Goal: Task Accomplishment & Management: Manage account settings

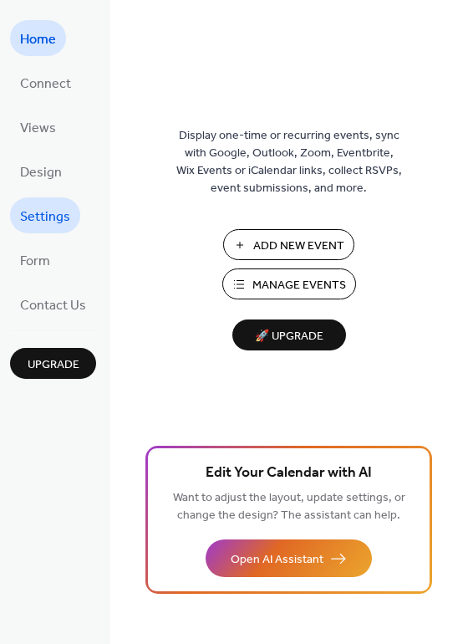
click at [59, 200] on link "Settings" at bounding box center [45, 215] width 70 height 36
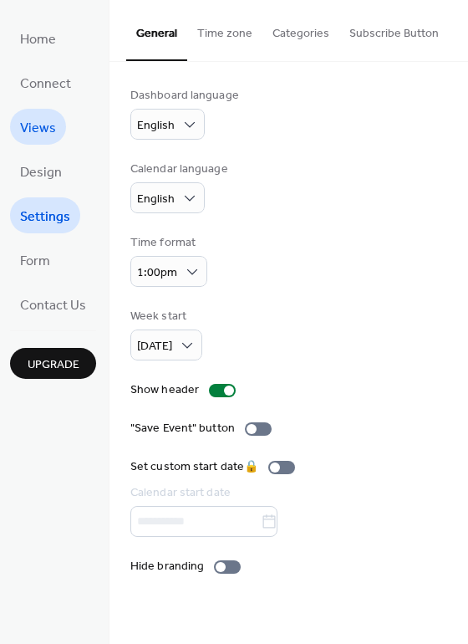
click at [33, 128] on span "Views" at bounding box center [38, 128] width 36 height 26
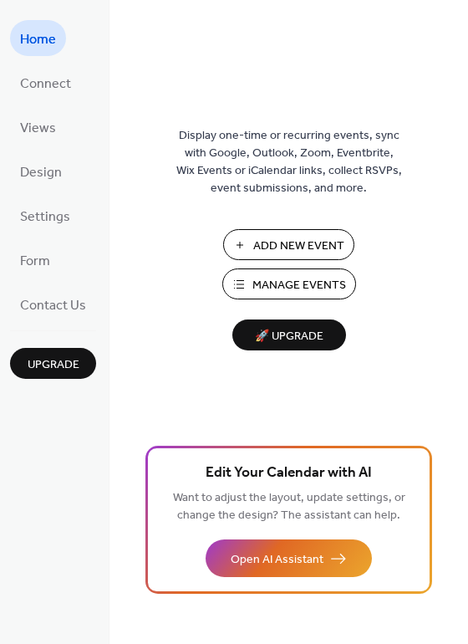
click at [313, 292] on span "Manage Events" at bounding box center [300, 286] width 94 height 18
click at [326, 283] on span "Manage Events" at bounding box center [300, 286] width 94 height 18
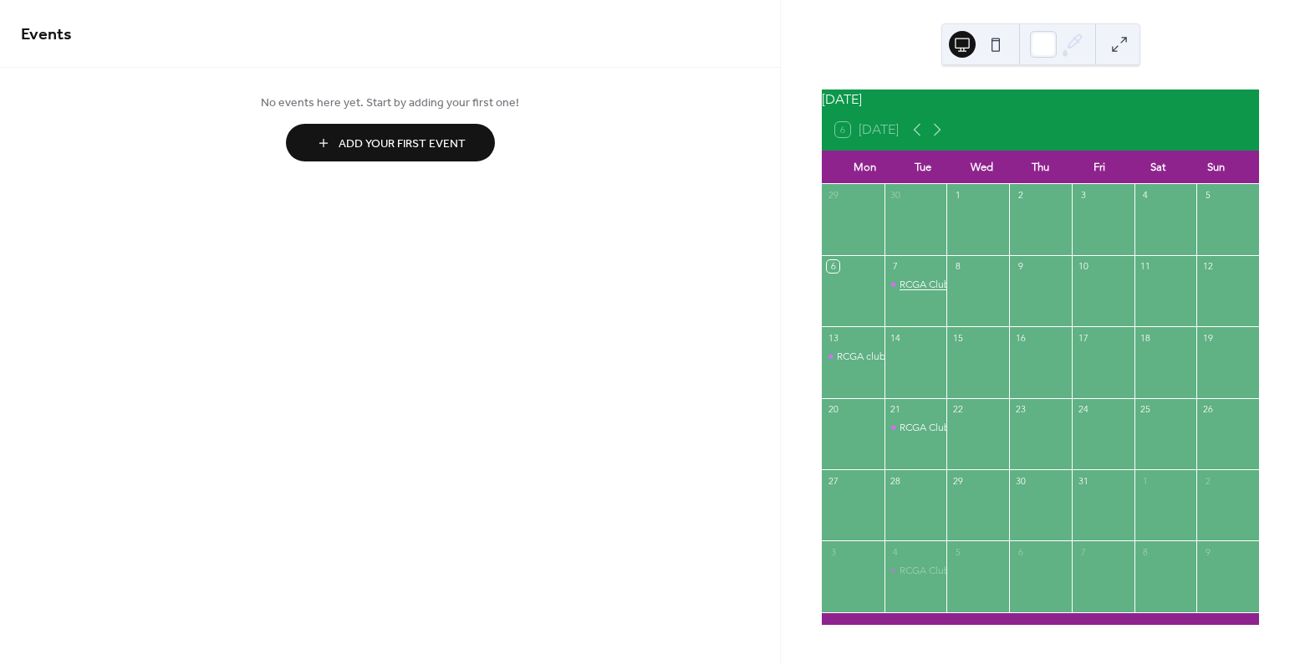
click at [927, 289] on div "RCGA Club Meeting" at bounding box center [945, 285] width 91 height 14
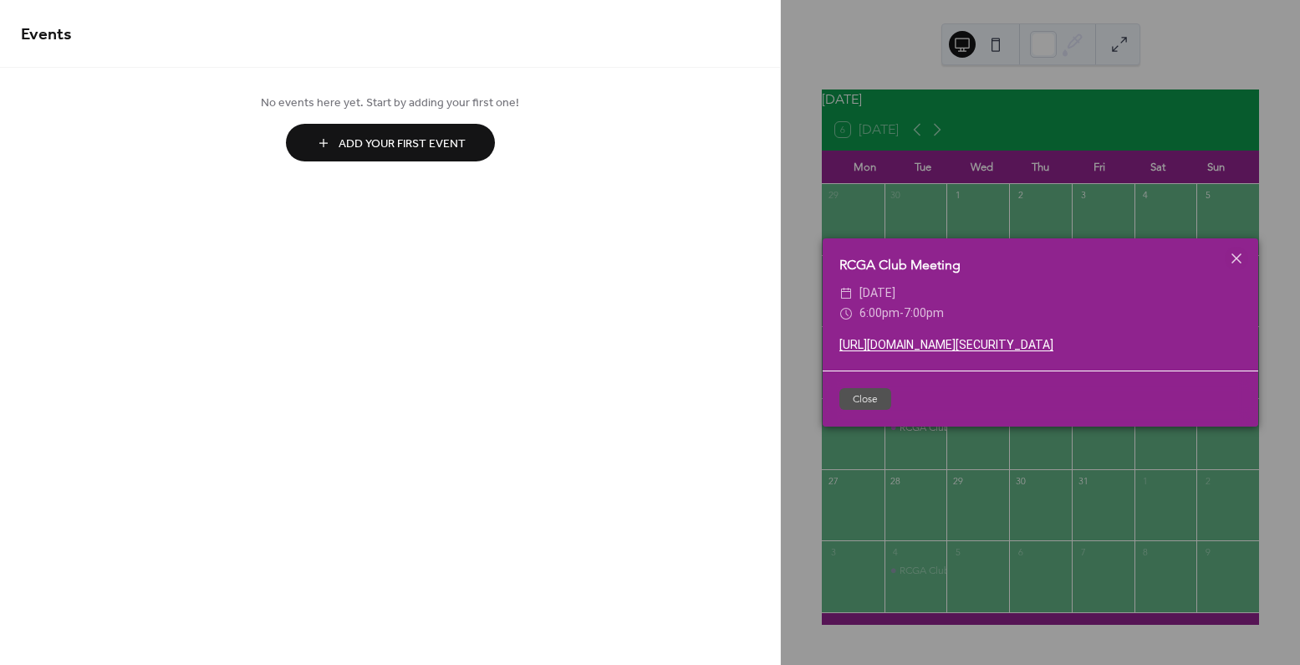
click at [1013, 351] on link "[URL][DOMAIN_NAME][SECURITY_DATA]" at bounding box center [946, 344] width 214 height 13
click at [1235, 253] on icon at bounding box center [1237, 258] width 10 height 10
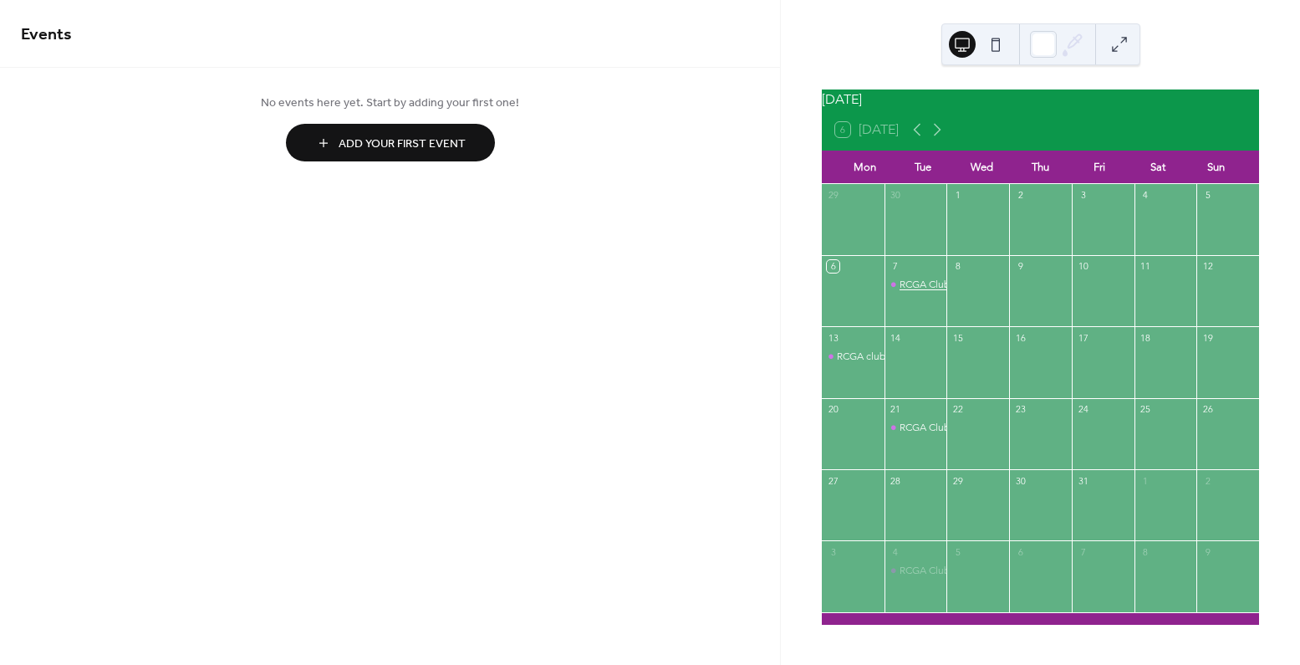
click at [921, 292] on div "RCGA Club Meeting" at bounding box center [945, 285] width 91 height 14
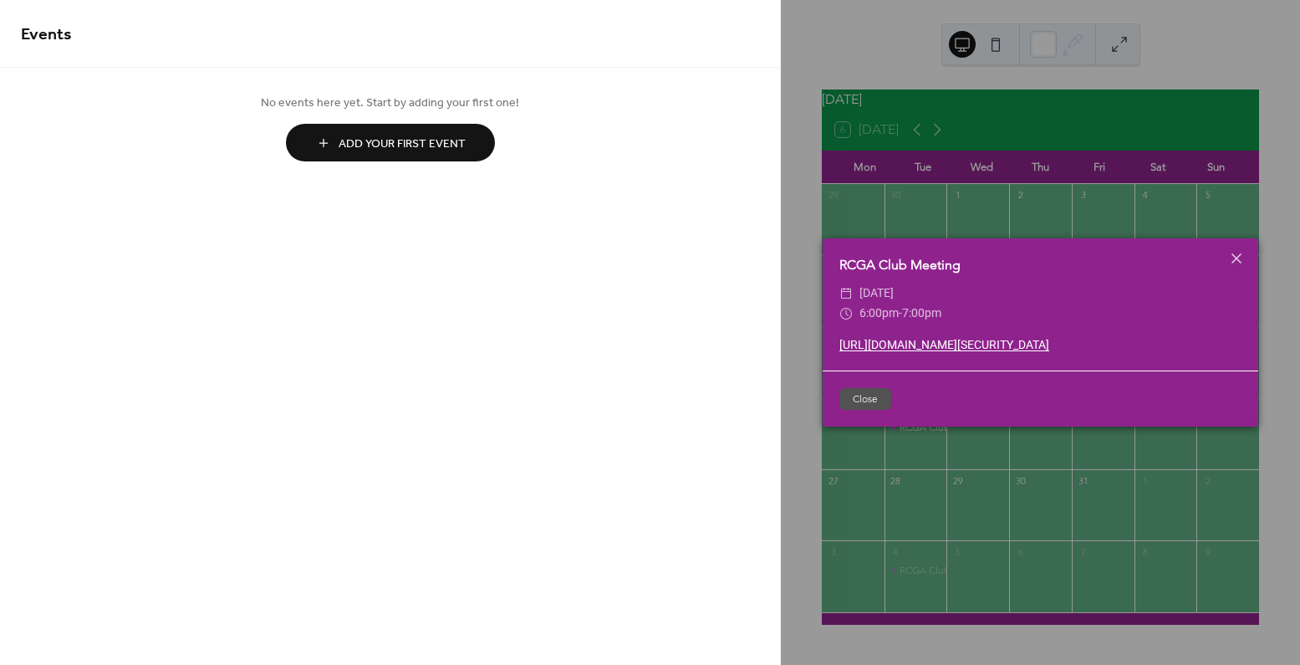
drag, startPoint x: 1087, startPoint y: 360, endPoint x: 832, endPoint y: 339, distance: 255.8
click at [832, 339] on div "https://us06web.zoom.us/j/83668688487?pwd=kG8NvyDj7EI1kLdyms1cN1xnwkbOlT.1" at bounding box center [1041, 345] width 436 height 18
click at [1092, 304] on div "​ 6:00pm - 7:00pm" at bounding box center [1040, 314] width 402 height 20
click at [895, 285] on span "Tuesday, October 7, 2025" at bounding box center [878, 293] width 36 height 20
click at [885, 283] on span "Tuesday, October 7, 2025" at bounding box center [878, 293] width 36 height 20
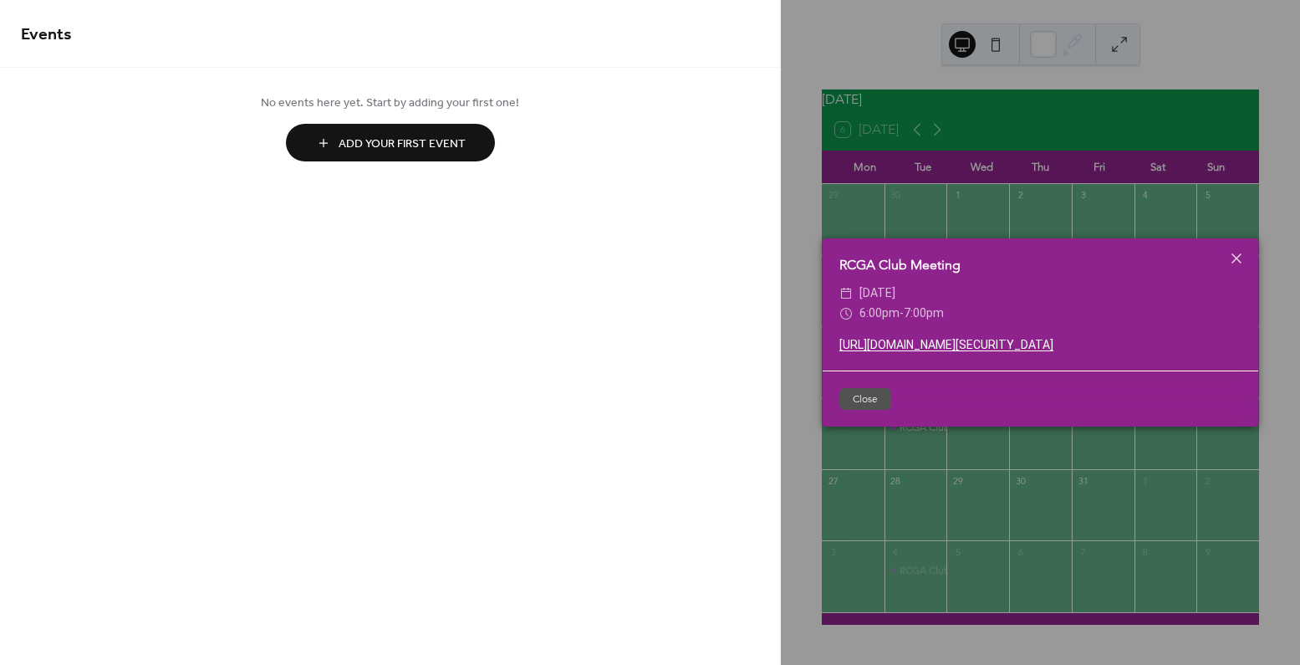
click at [456, 147] on span "Add Your First Event" at bounding box center [402, 144] width 127 height 18
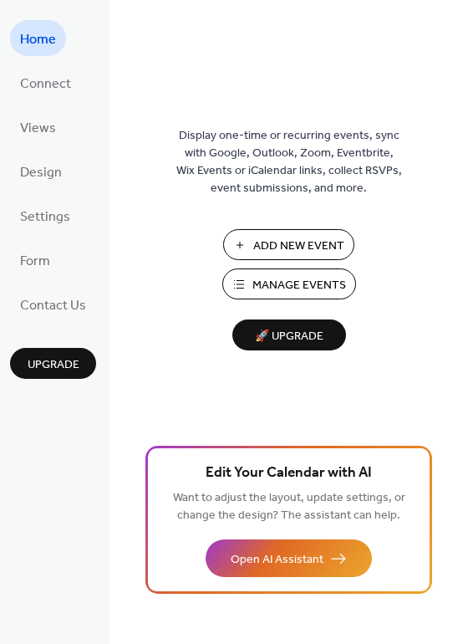
click at [288, 285] on span "Manage Events" at bounding box center [300, 286] width 94 height 18
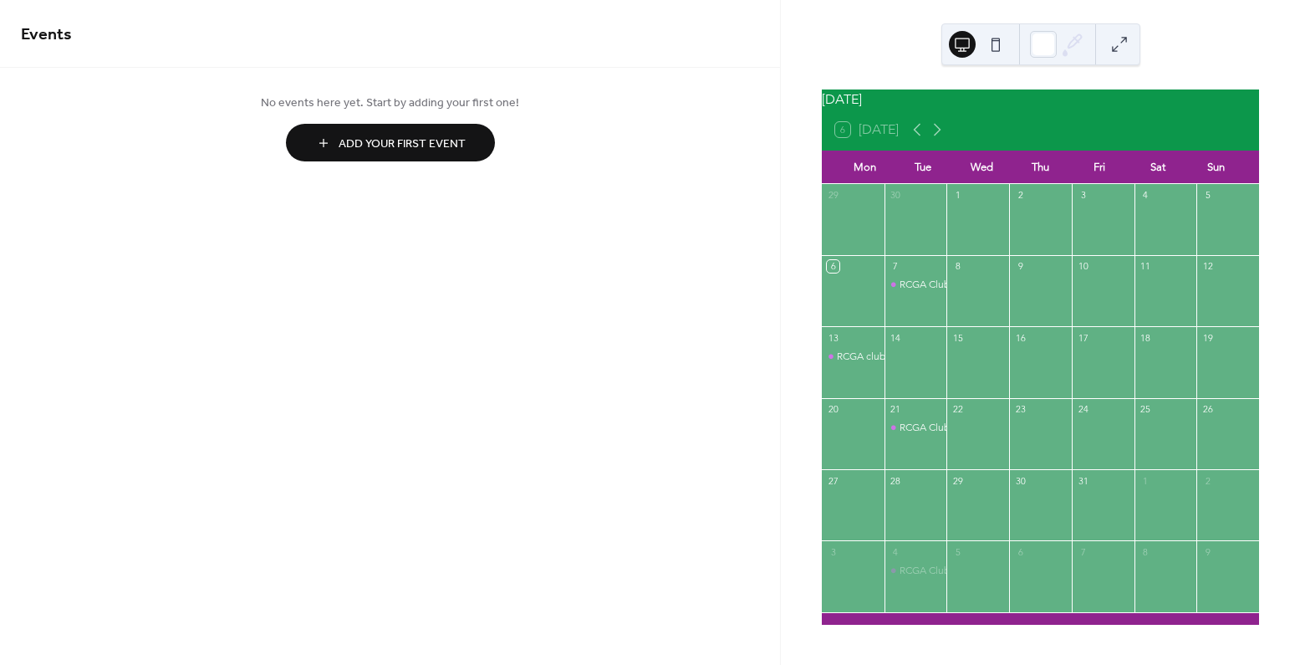
click at [929, 319] on div "RCGA Club Meeting" at bounding box center [916, 299] width 63 height 43
click at [938, 274] on div "7" at bounding box center [916, 266] width 63 height 23
click at [939, 319] on div "RCGA Club Meeting" at bounding box center [916, 299] width 63 height 43
click at [1120, 50] on button at bounding box center [1119, 44] width 27 height 27
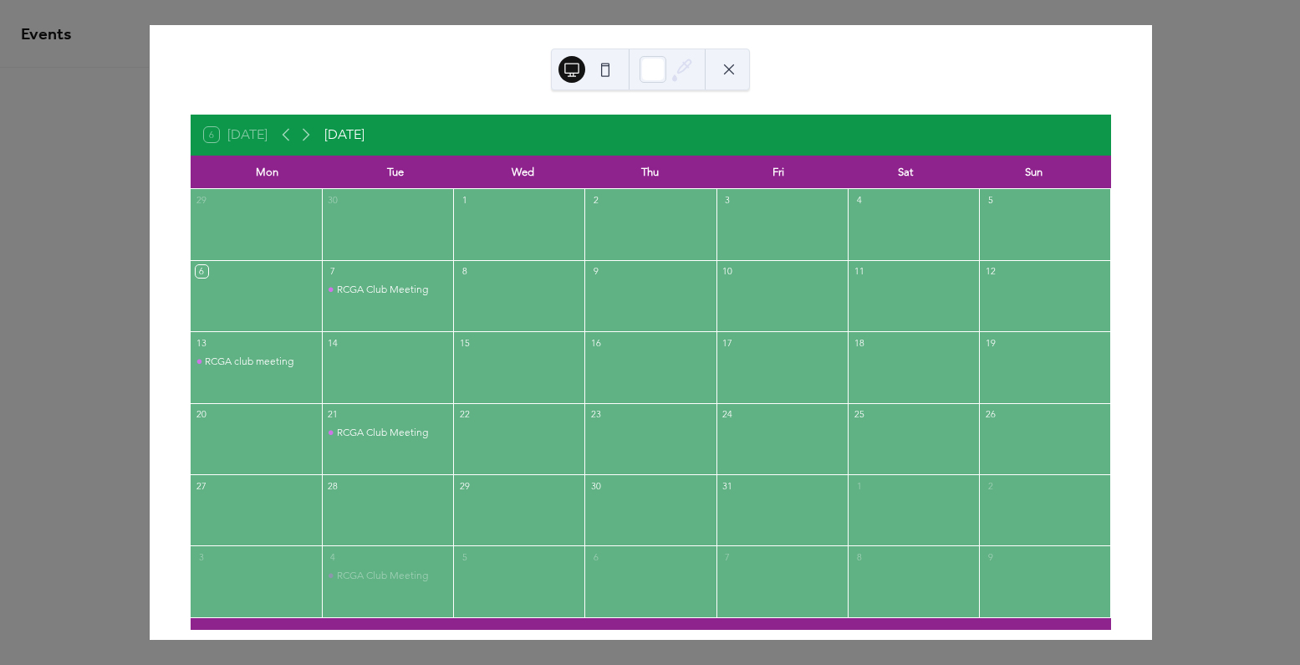
click at [403, 303] on div "RCGA Club Meeting" at bounding box center [387, 304] width 131 height 43
click at [434, 303] on div "RCGA Club Meeting" at bounding box center [387, 304] width 131 height 43
click at [249, 268] on div "6" at bounding box center [256, 271] width 131 height 23
click at [426, 308] on div "RCGA Club Meeting" at bounding box center [387, 304] width 131 height 43
click at [729, 74] on button at bounding box center [729, 69] width 27 height 27
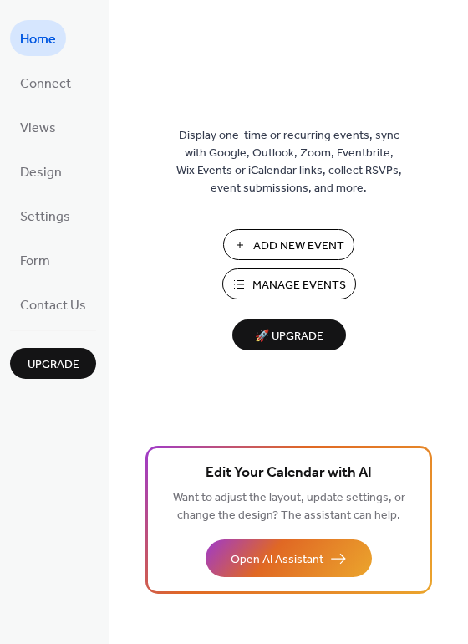
click at [332, 292] on span "Manage Events" at bounding box center [300, 286] width 94 height 18
click at [59, 309] on span "Contact Us" at bounding box center [53, 306] width 66 height 26
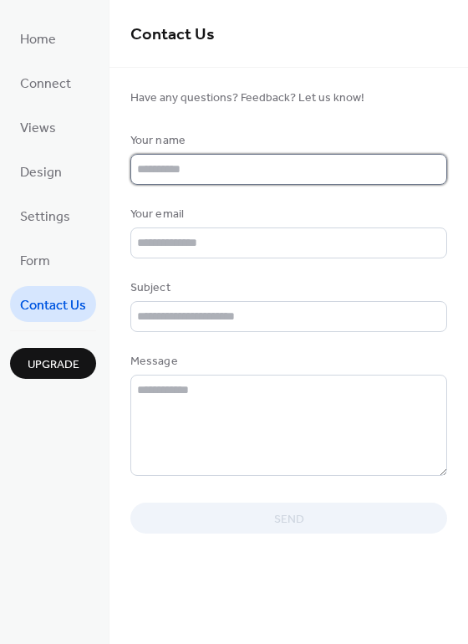
click at [275, 170] on input "text" at bounding box center [288, 169] width 317 height 31
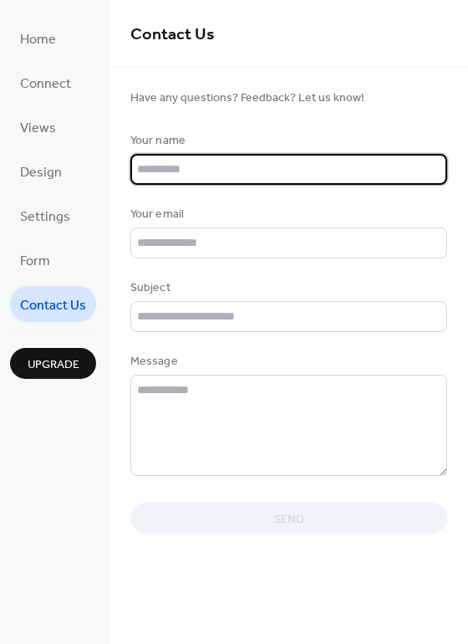
type input "**********"
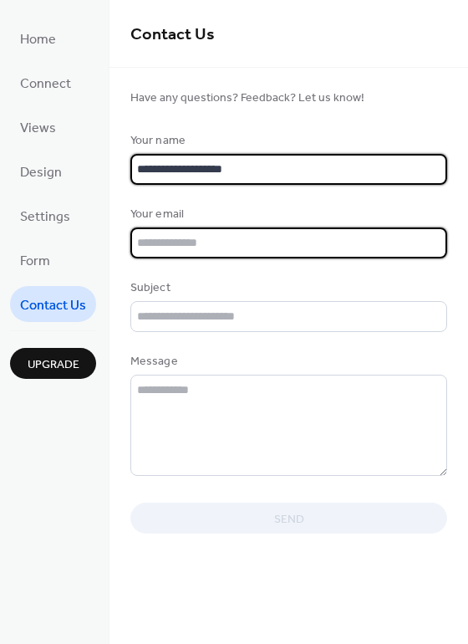
type input "**********"
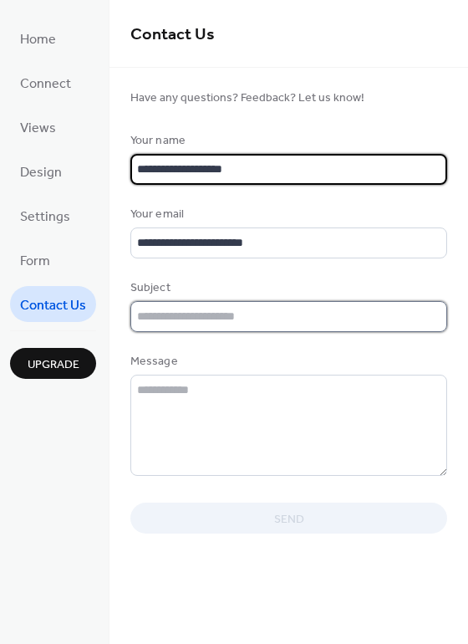
click at [271, 311] on input "text" at bounding box center [288, 316] width 317 height 31
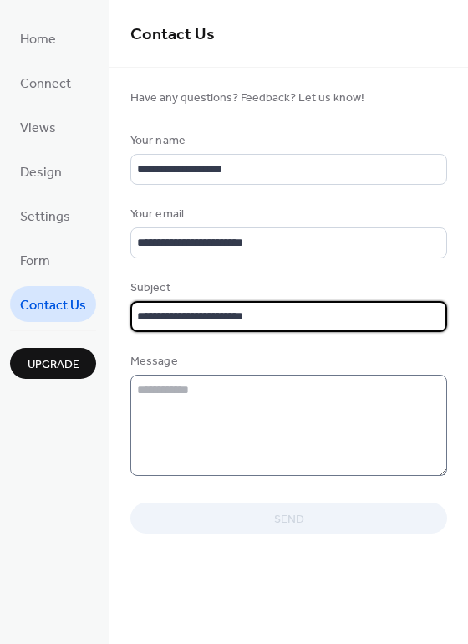
type input "**********"
click at [300, 392] on textarea at bounding box center [288, 425] width 317 height 101
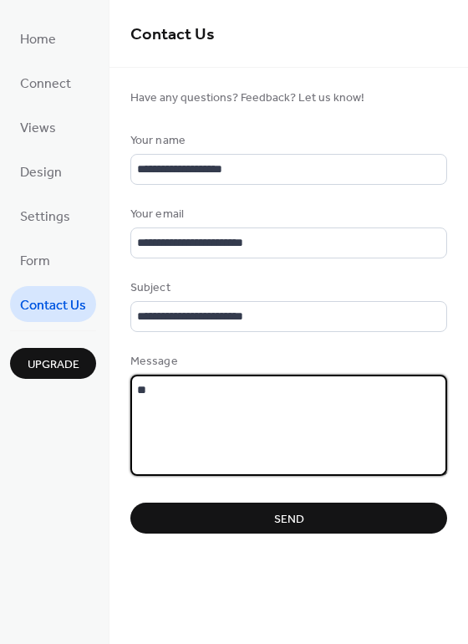
type textarea "*"
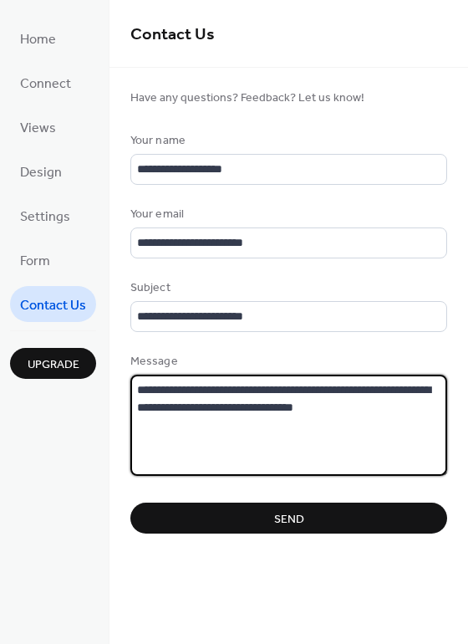
type textarea "**********"
click at [293, 528] on span "Send" at bounding box center [289, 520] width 30 height 18
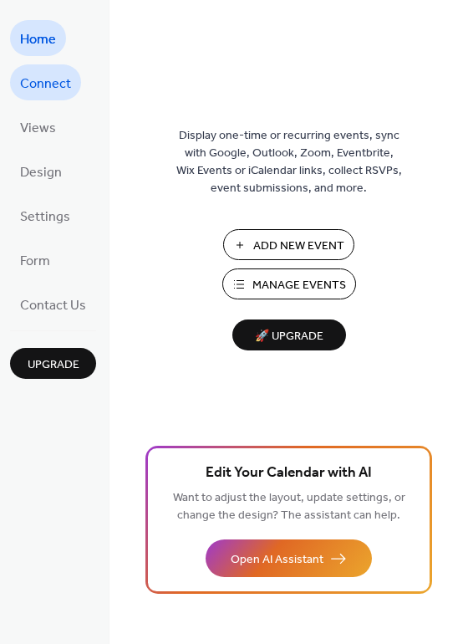
click at [37, 72] on span "Connect" at bounding box center [45, 84] width 51 height 26
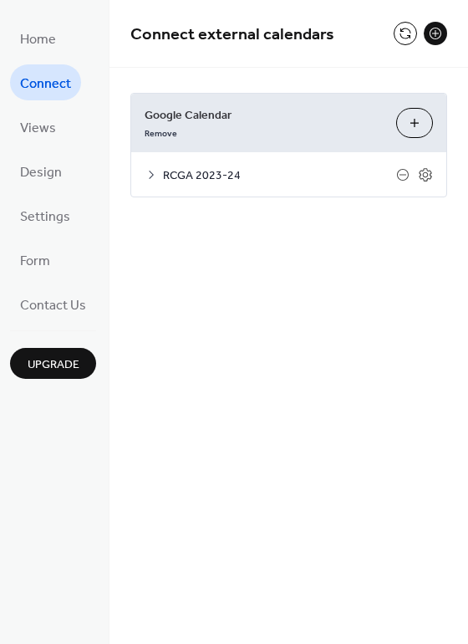
click at [150, 177] on icon at bounding box center [151, 174] width 13 height 13
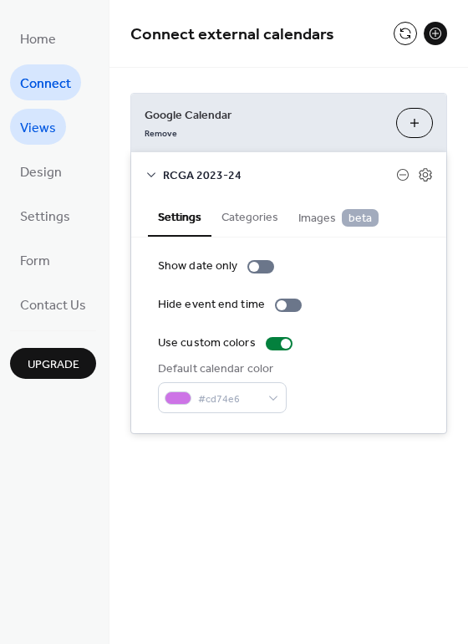
click at [43, 130] on span "Views" at bounding box center [38, 128] width 36 height 26
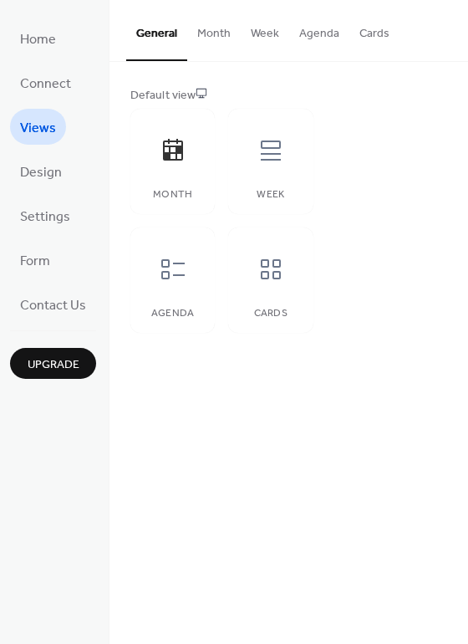
click at [376, 28] on button "Cards" at bounding box center [375, 29] width 50 height 59
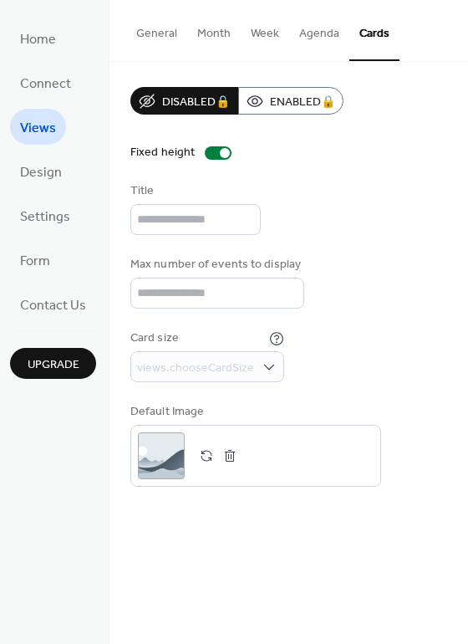
click at [166, 34] on button "General" at bounding box center [156, 29] width 61 height 59
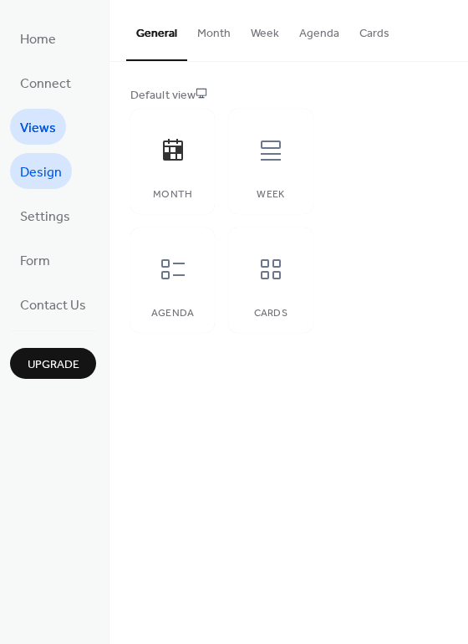
click at [45, 172] on span "Design" at bounding box center [41, 173] width 42 height 26
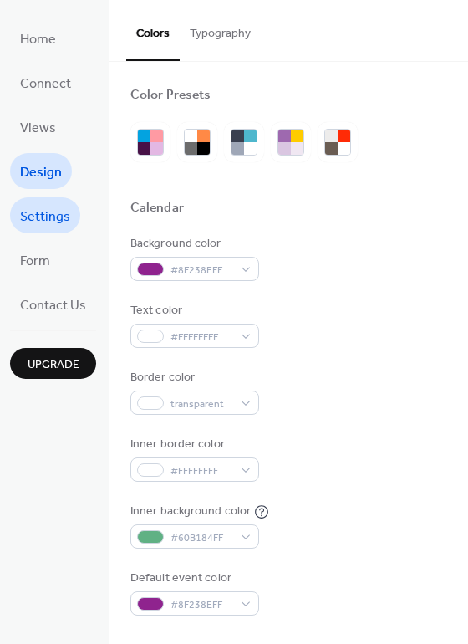
click at [64, 212] on span "Settings" at bounding box center [45, 217] width 50 height 26
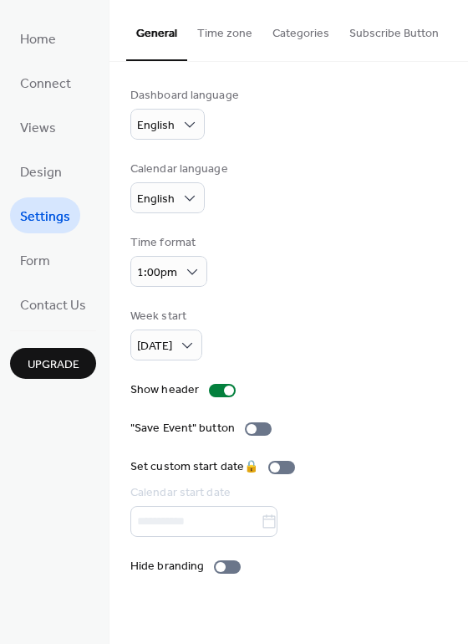
click at [395, 31] on button "Subscribe Button" at bounding box center [394, 29] width 110 height 59
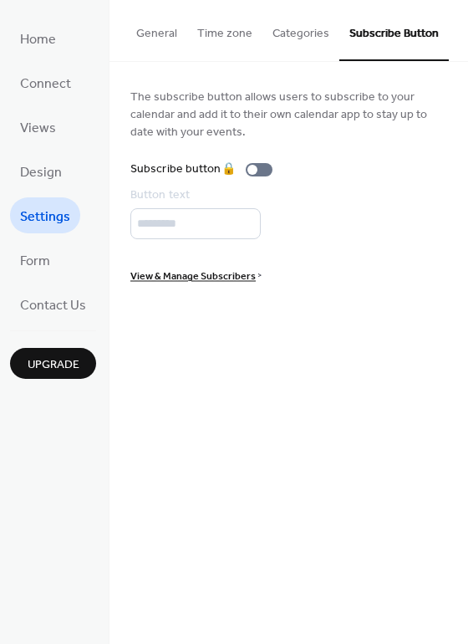
click at [292, 30] on button "Categories" at bounding box center [301, 29] width 77 height 59
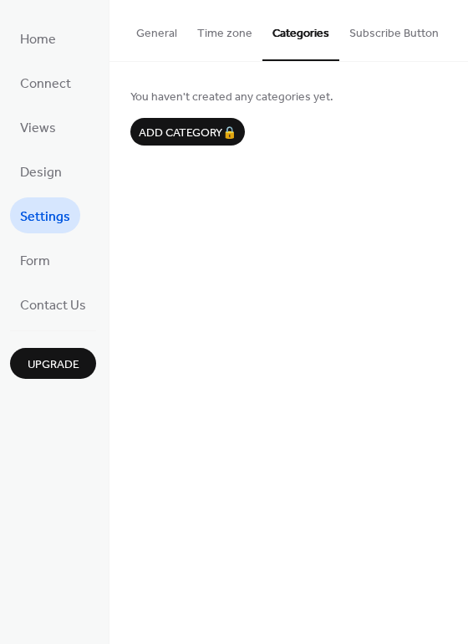
click at [225, 31] on button "Time zone" at bounding box center [224, 29] width 75 height 59
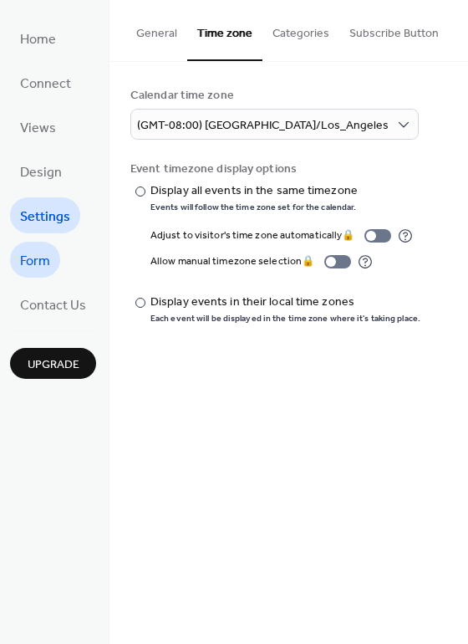
click at [43, 268] on span "Form" at bounding box center [35, 261] width 30 height 26
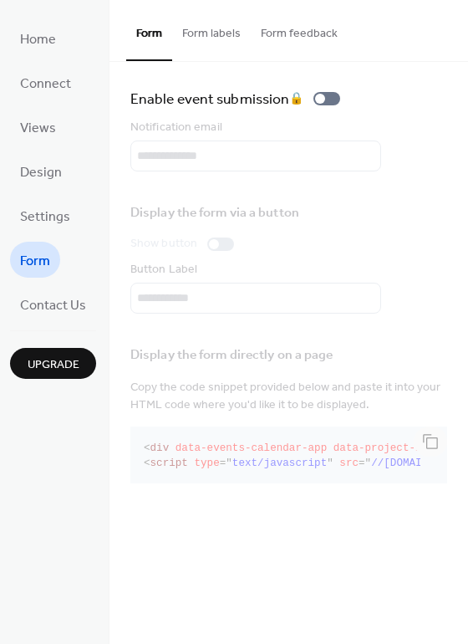
click at [217, 30] on button "Form labels" at bounding box center [211, 29] width 79 height 59
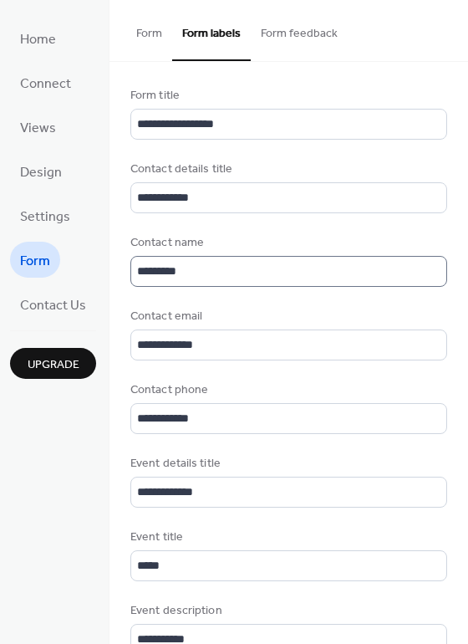
scroll to position [2, 0]
click at [334, 28] on button "Form feedback" at bounding box center [299, 29] width 97 height 59
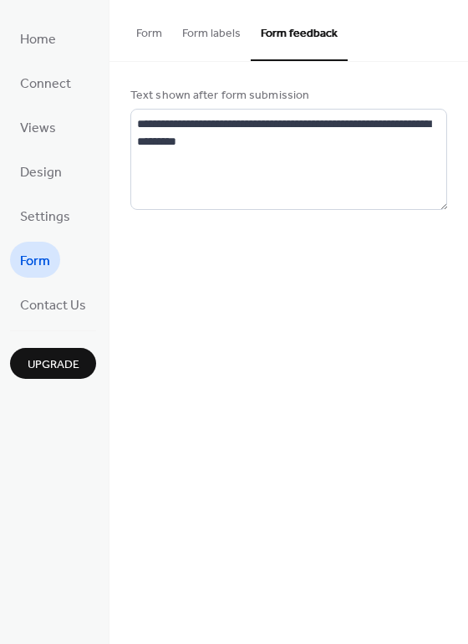
click at [159, 20] on button "Form" at bounding box center [149, 29] width 46 height 59
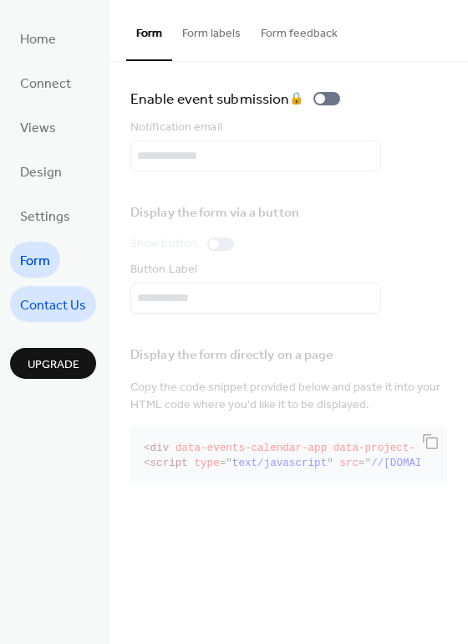
click at [57, 304] on span "Contact Us" at bounding box center [53, 306] width 66 height 26
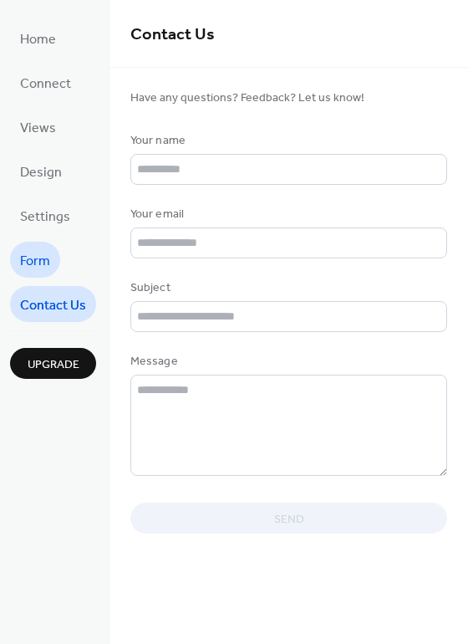
click at [53, 262] on link "Form" at bounding box center [35, 260] width 50 height 36
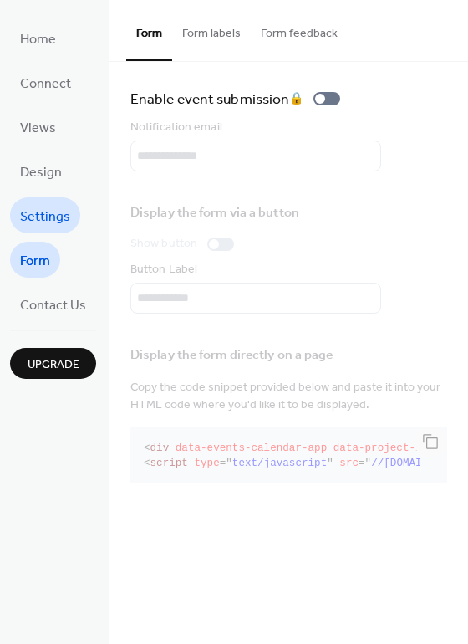
click at [57, 221] on span "Settings" at bounding box center [45, 217] width 50 height 26
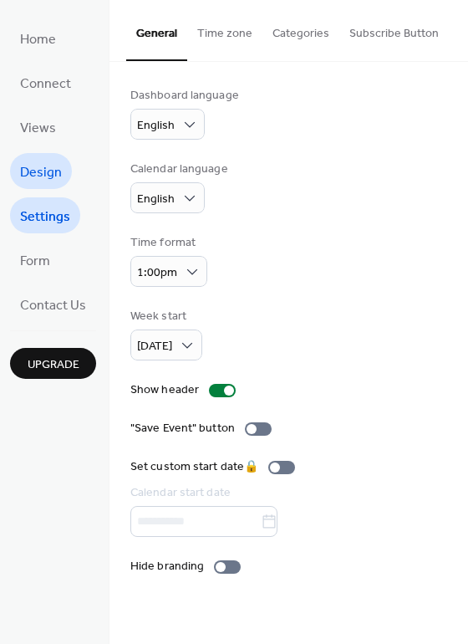
click at [62, 173] on link "Design" at bounding box center [41, 171] width 62 height 36
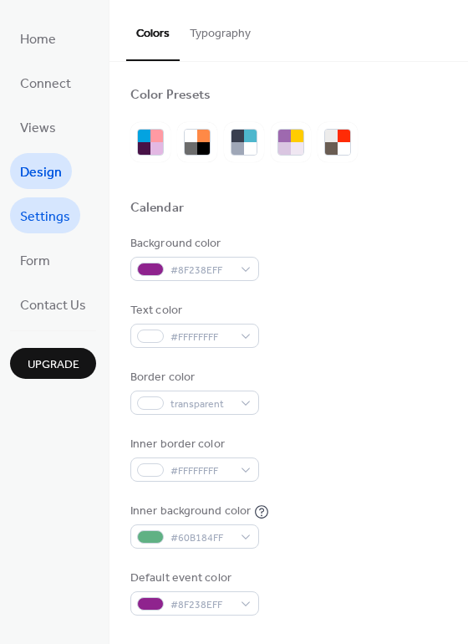
click at [40, 211] on span "Settings" at bounding box center [45, 217] width 50 height 26
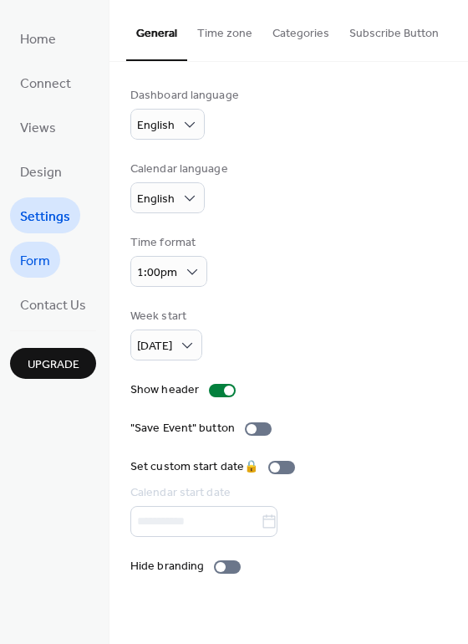
click at [36, 253] on span "Form" at bounding box center [35, 261] width 30 height 26
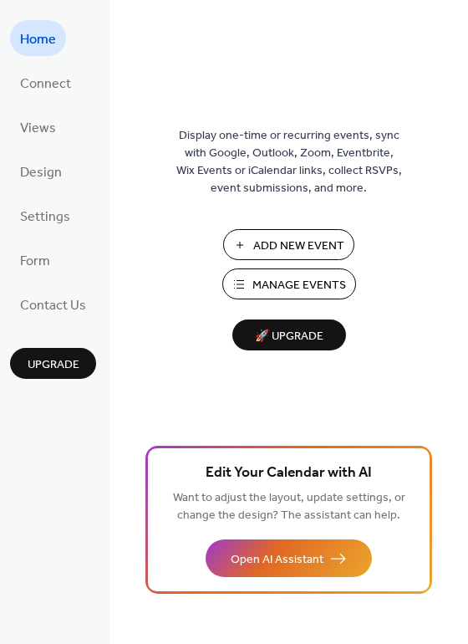
click at [288, 290] on span "Manage Events" at bounding box center [300, 286] width 94 height 18
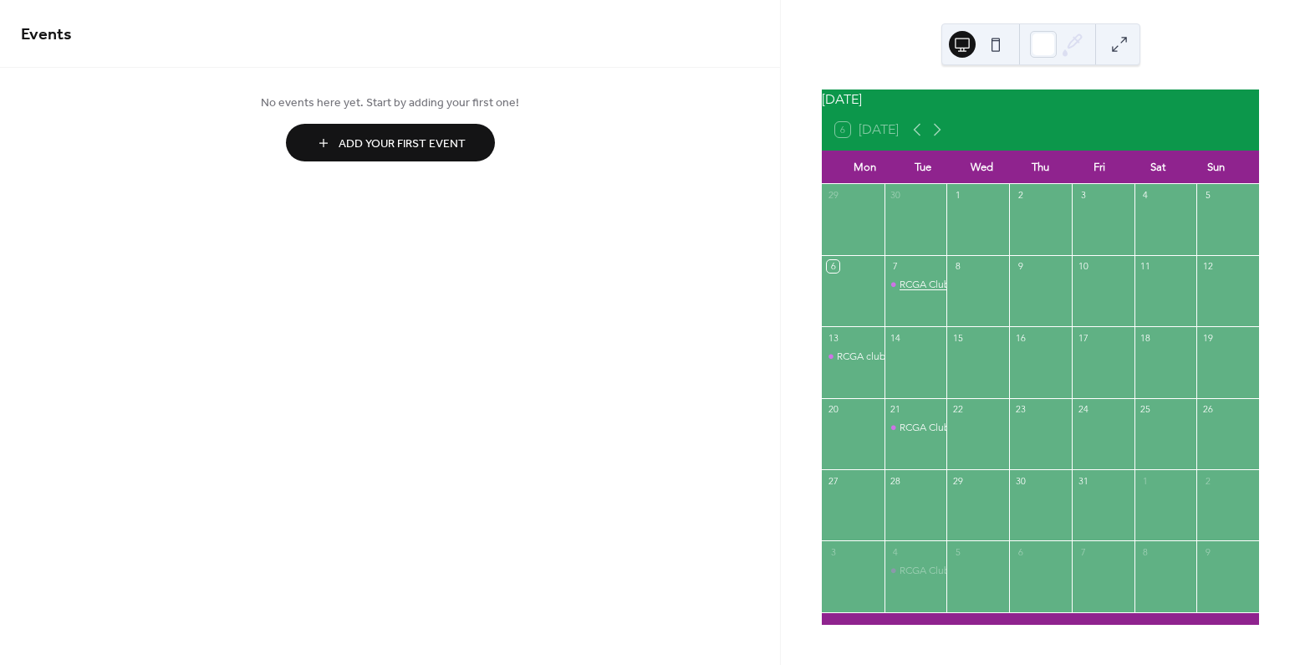
click at [931, 292] on div "RCGA Club Meeting" at bounding box center [945, 285] width 91 height 14
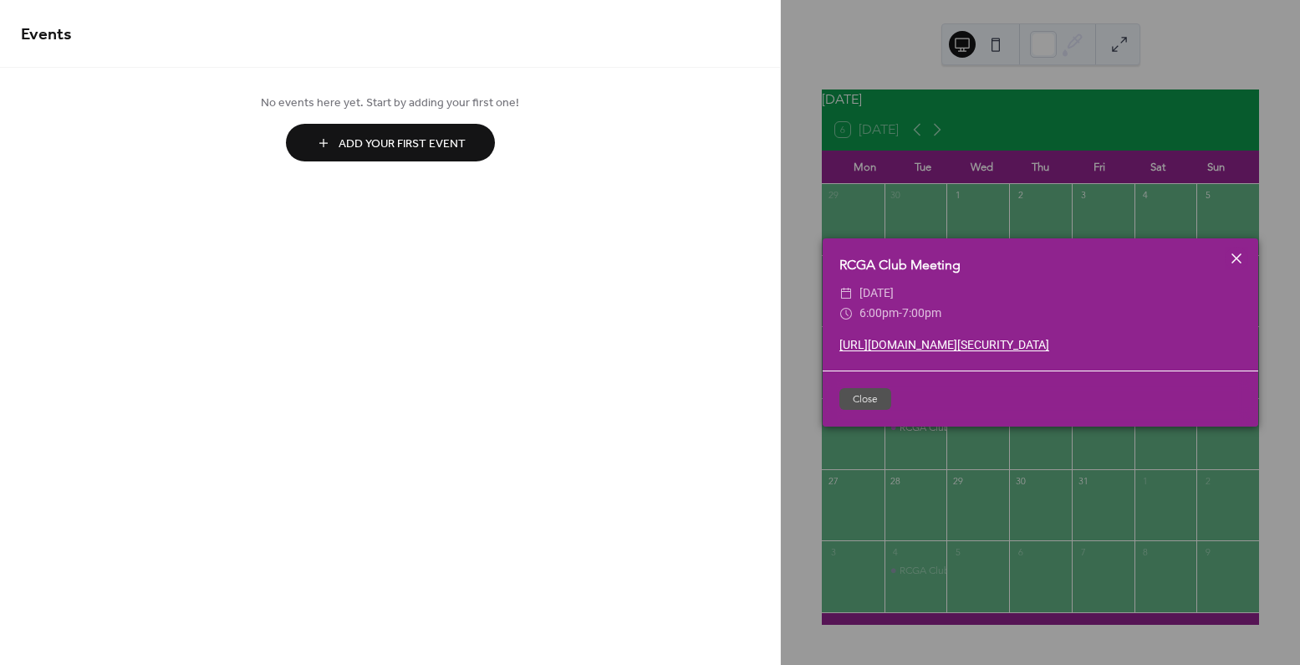
click at [1241, 253] on icon at bounding box center [1237, 258] width 10 height 10
